Goal: Complete application form

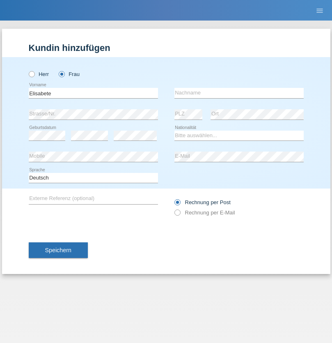
type input "Elisabete"
click at [239, 93] on input "text" at bounding box center [238, 93] width 129 height 10
type input "Simões Lopes"
select select "PT"
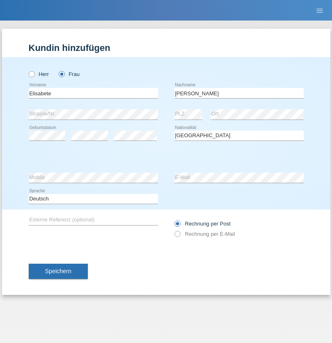
select select "C"
select select "10"
select select "08"
select select "2007"
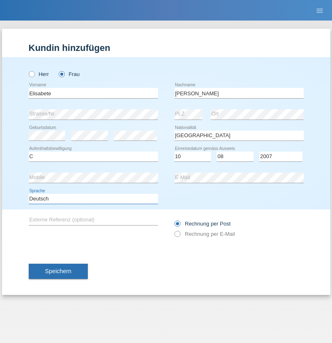
select select "en"
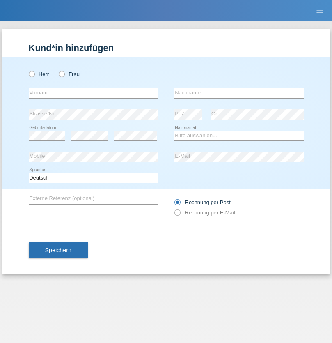
radio input "true"
click at [93, 93] on input "text" at bounding box center [93, 93] width 129 height 10
type input "[PERSON_NAME]"
click at [239, 93] on input "text" at bounding box center [238, 93] width 129 height 10
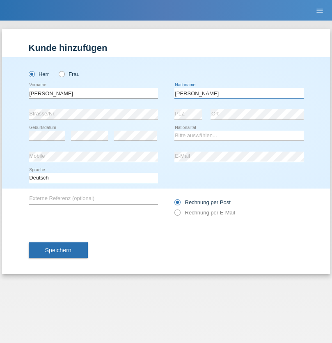
type input "[PERSON_NAME]"
select select "CH"
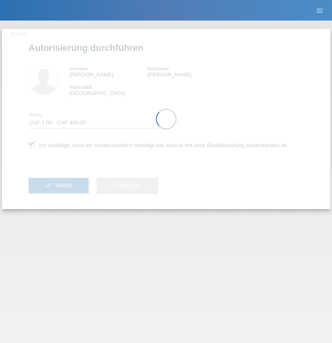
select select "1"
